Goal: Information Seeking & Learning: Learn about a topic

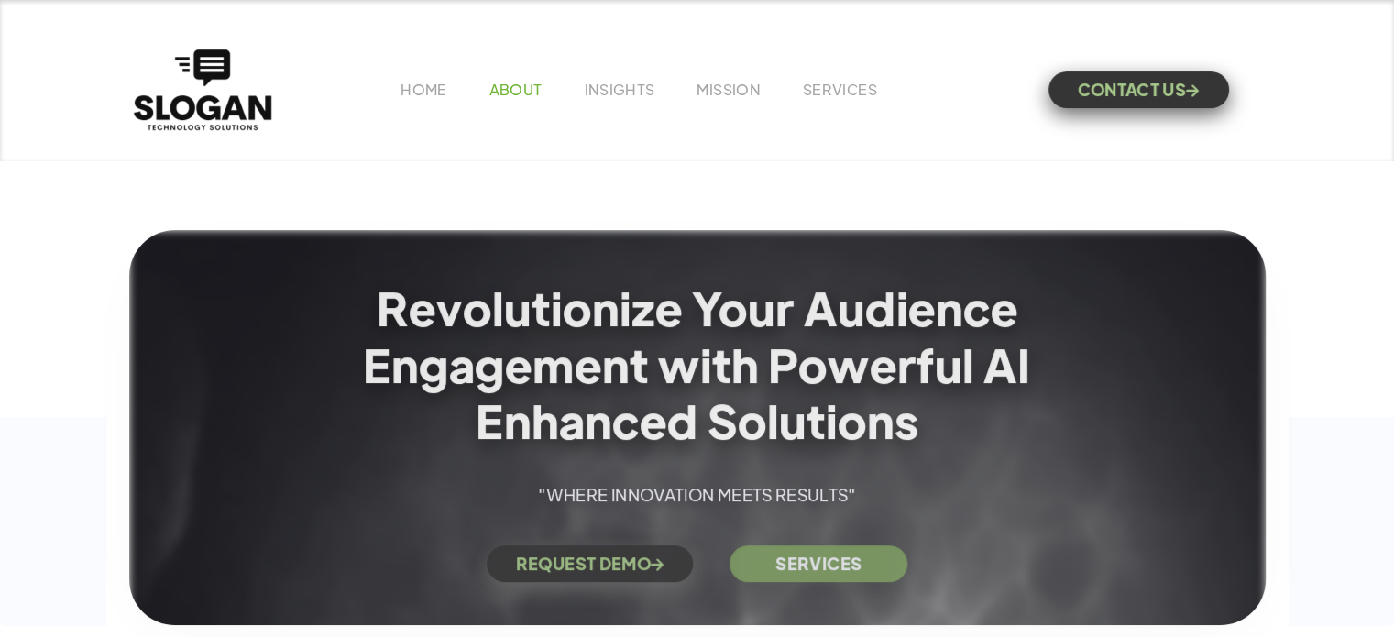
click at [510, 92] on link "ABOUT" at bounding box center [515, 89] width 53 height 19
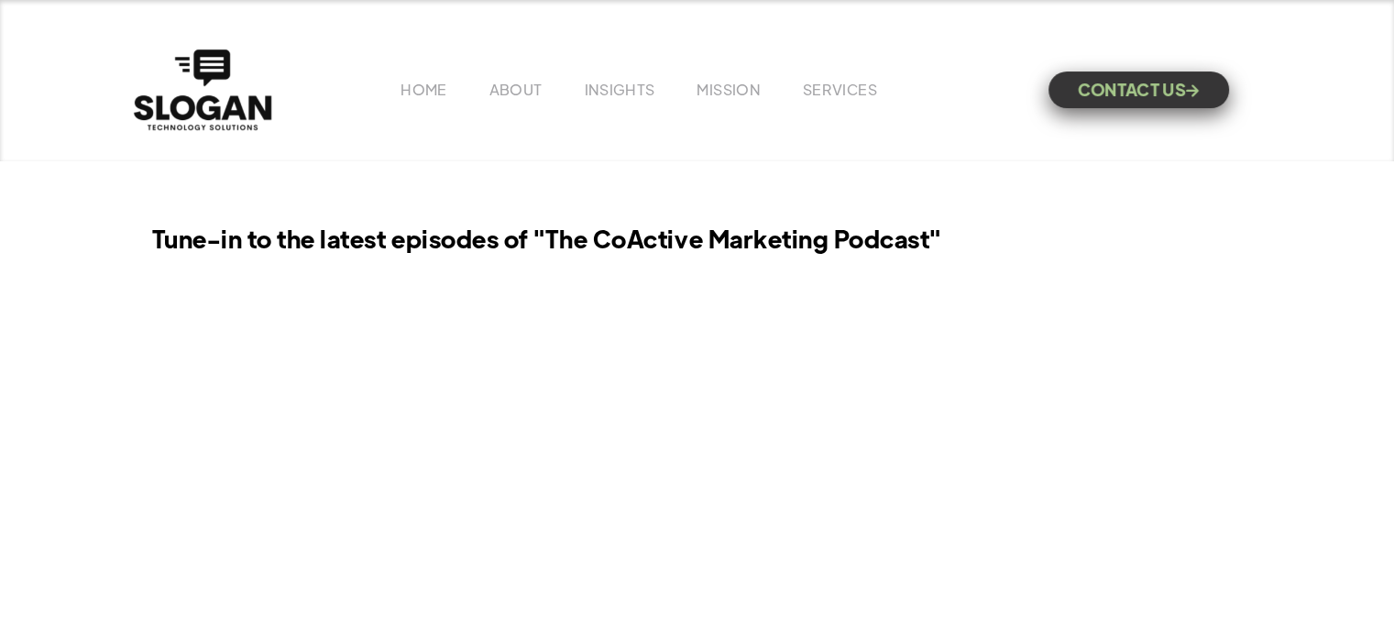
scroll to position [1283, 0]
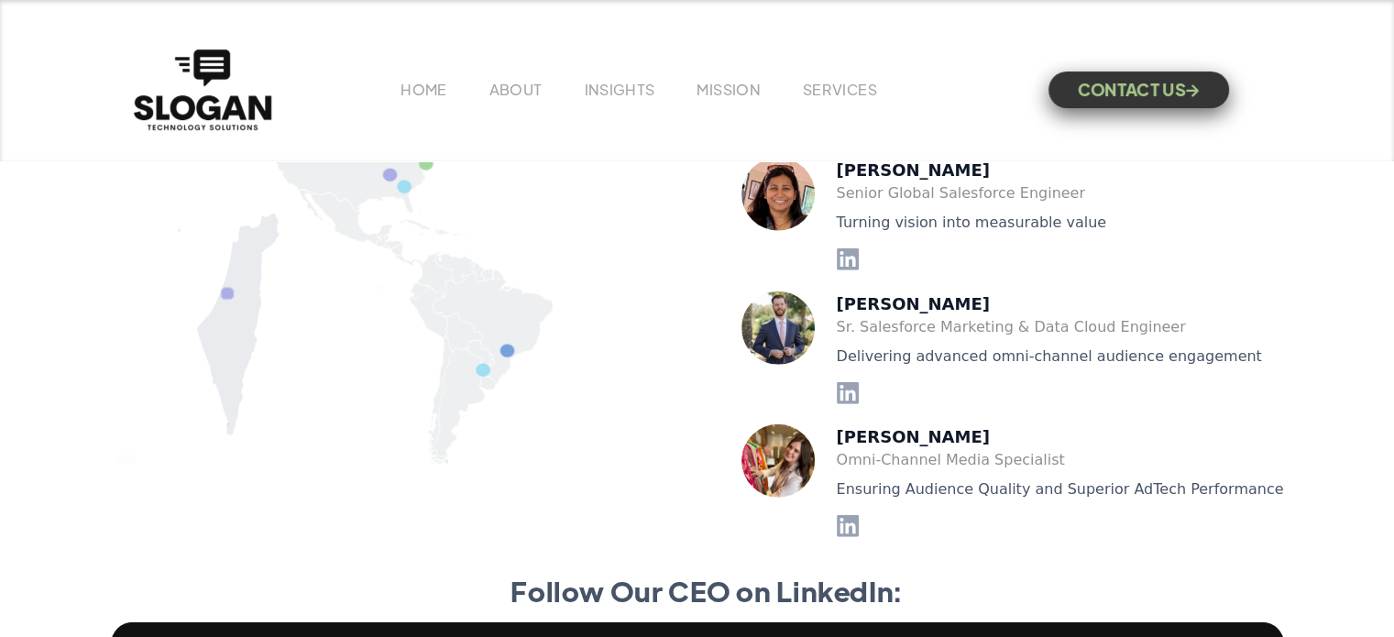
scroll to position [4766, 0]
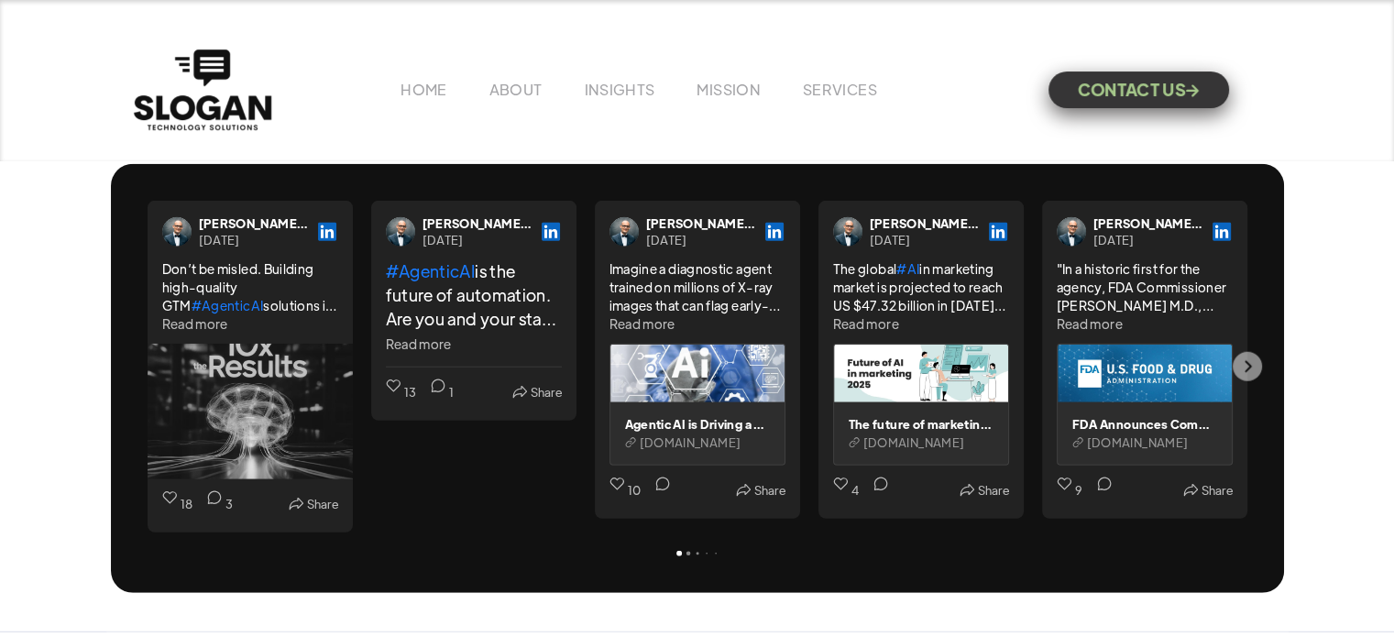
click at [268, 215] on div "[PERSON_NAME], MBA" at bounding box center [254, 223] width 110 height 16
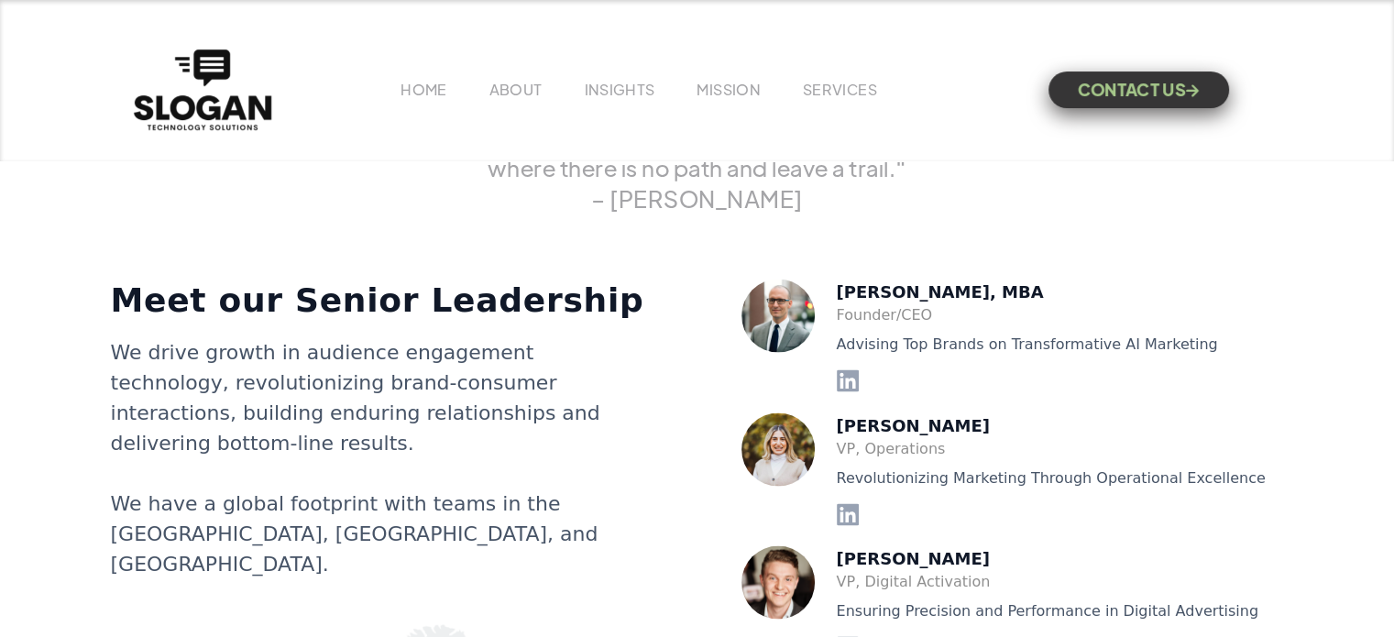
scroll to position [3447, 0]
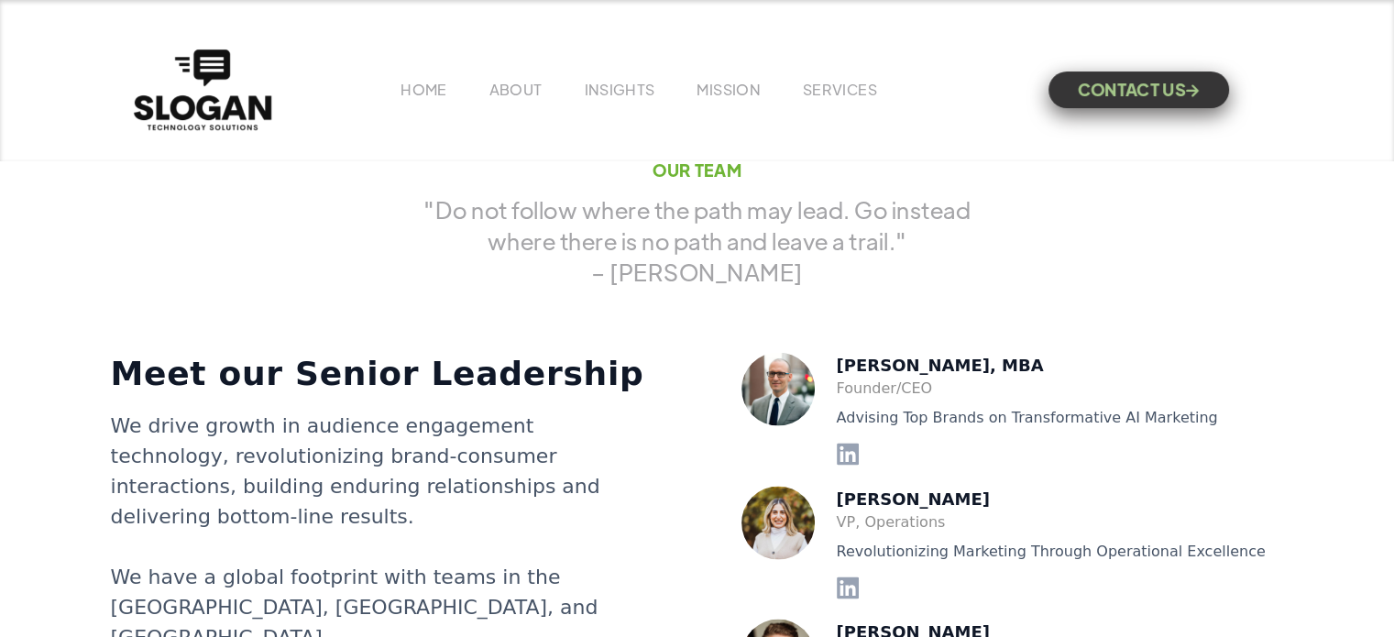
click at [898, 368] on div "[PERSON_NAME], MBA" at bounding box center [1060, 364] width 447 height 25
click at [920, 402] on div at bounding box center [1060, 402] width 447 height 7
click at [975, 412] on div "Advising Top Brands on Transformative AI Marketing" at bounding box center [1060, 417] width 447 height 22
click at [644, 439] on div "We drive growth in audience engagement technology, revolutionizing brand-consum…" at bounding box center [382, 546] width 543 height 272
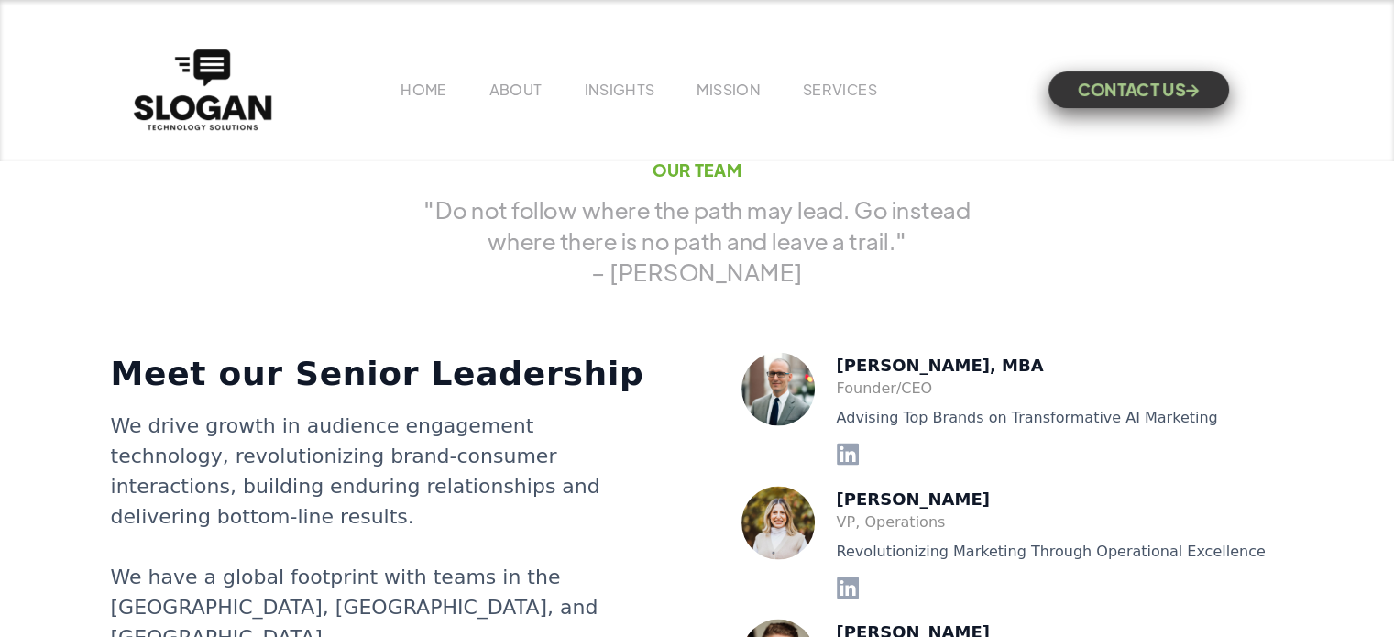
scroll to position [3264, 0]
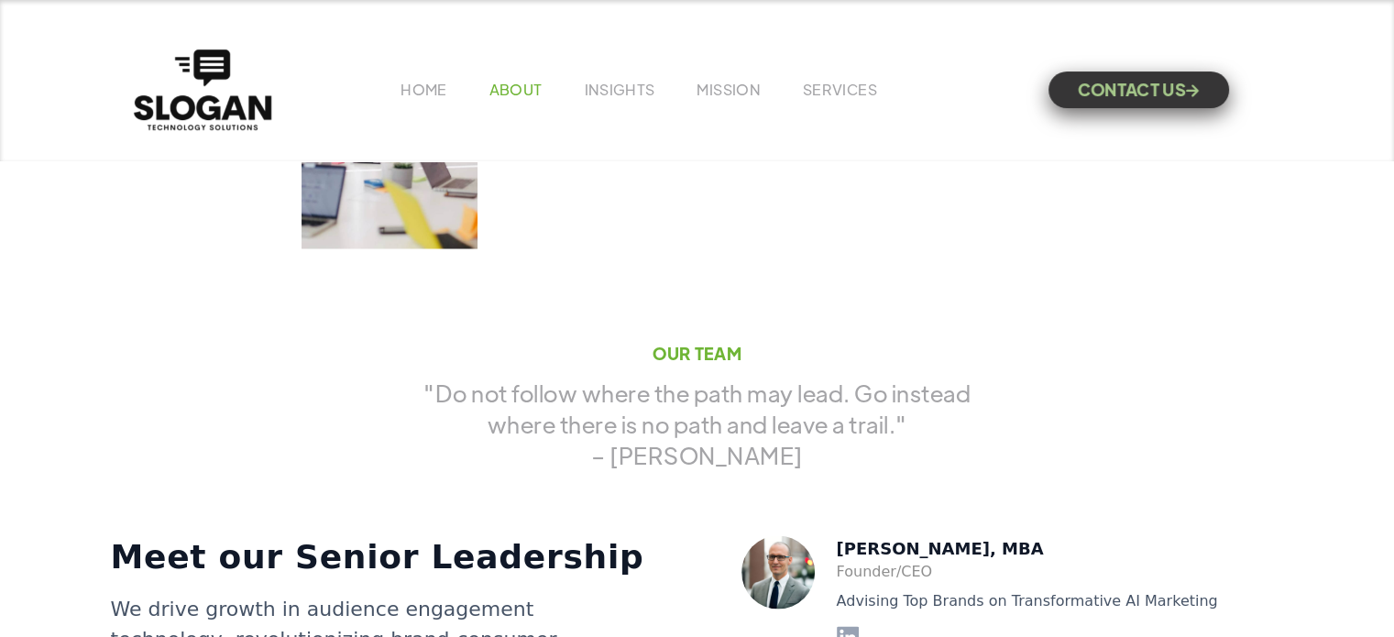
click at [511, 80] on link "ABOUT" at bounding box center [515, 89] width 53 height 19
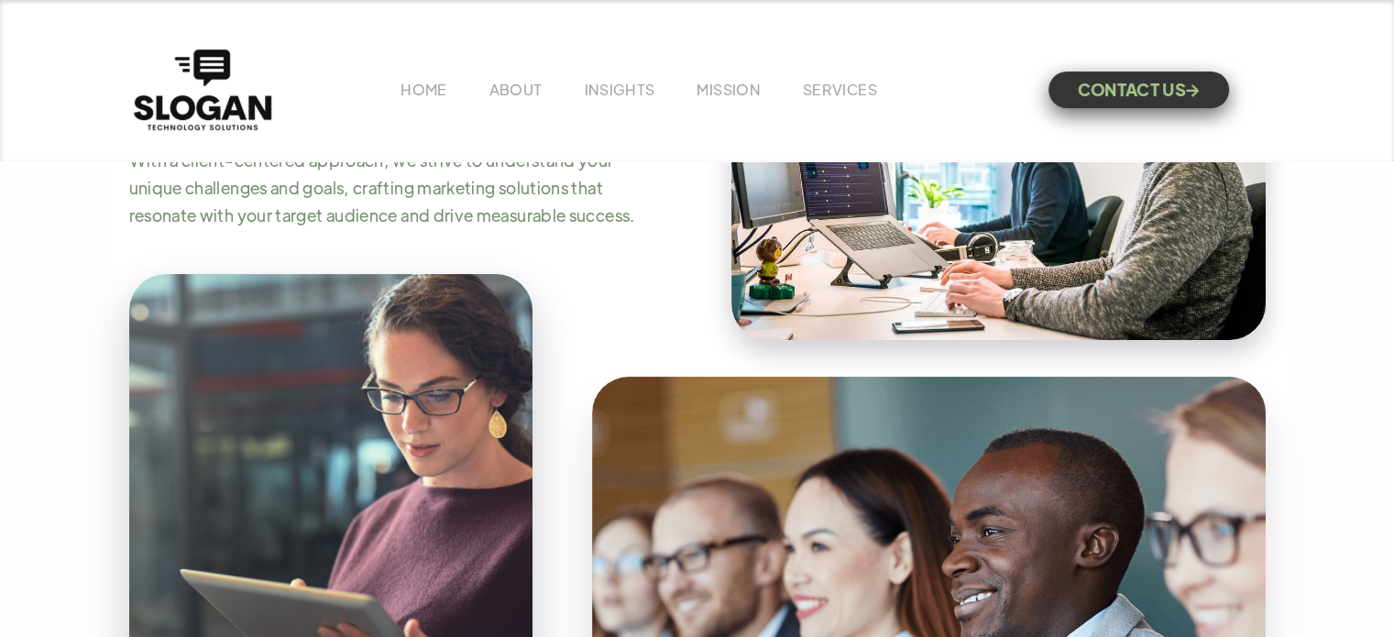
scroll to position [92, 0]
